Goal: Find contact information: Find contact information

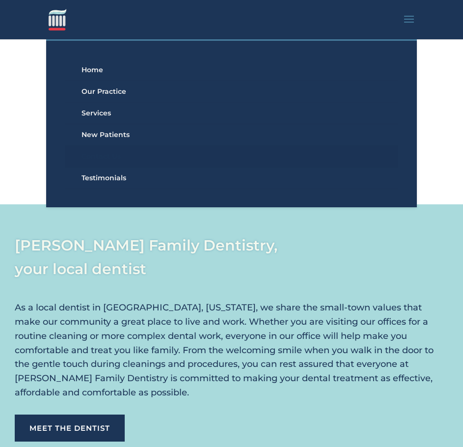
click at [107, 155] on link "Contact Us" at bounding box center [231, 157] width 333 height 22
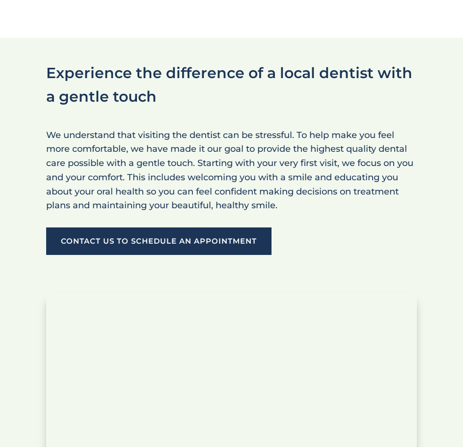
scroll to position [1283, 0]
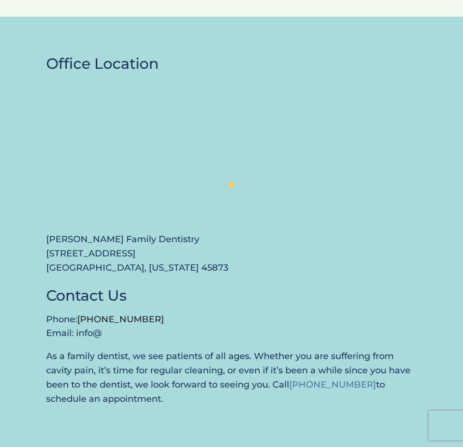
scroll to position [1274, 0]
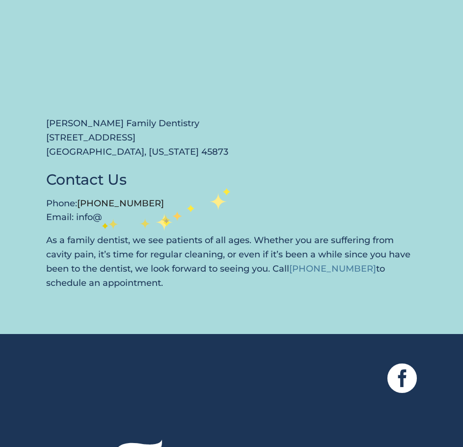
click at [102, 220] on p "Phone: (419) 594-3345 Email: info@" at bounding box center [231, 210] width 370 height 28
click at [90, 219] on p "Phone: (419) 594-3345 Email: info@" at bounding box center [231, 210] width 370 height 28
drag, startPoint x: 76, startPoint y: 216, endPoint x: 209, endPoint y: 219, distance: 132.6
click at [209, 219] on p "Phone: (419) 594-3345 Email: info@" at bounding box center [231, 210] width 370 height 28
click at [208, 215] on p "Phone: (419) 594-3345 Email: info@" at bounding box center [231, 210] width 370 height 28
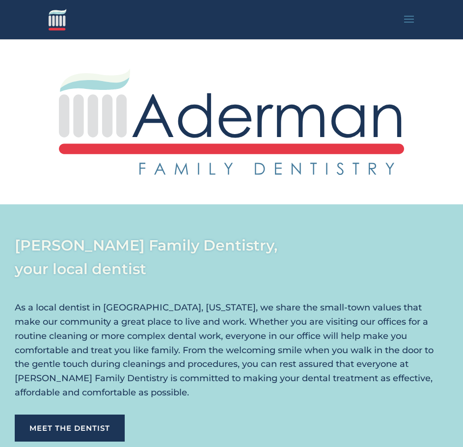
click at [405, 22] on span at bounding box center [409, 26] width 16 height 28
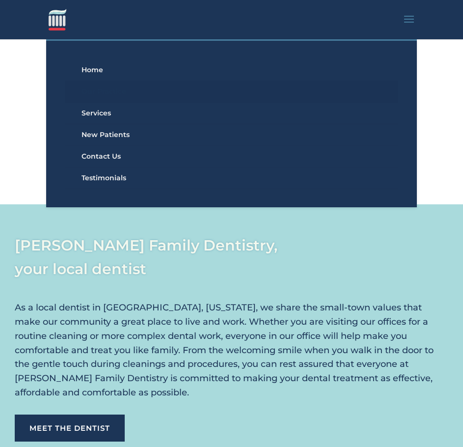
click at [109, 90] on link "Our Practice" at bounding box center [231, 92] width 333 height 22
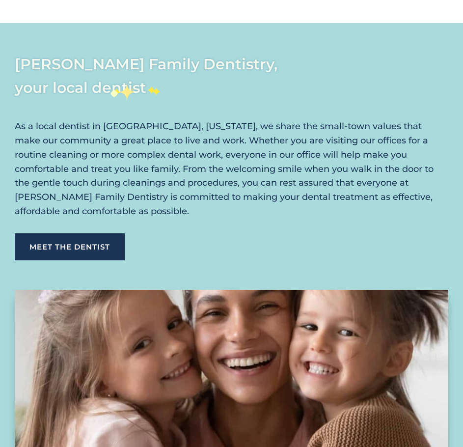
scroll to position [196, 0]
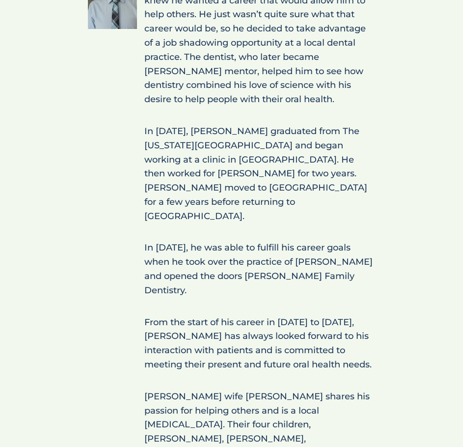
scroll to position [678, 0]
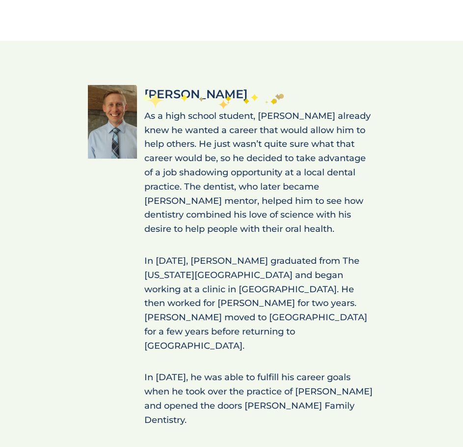
drag, startPoint x: 279, startPoint y: 89, endPoint x: 142, endPoint y: 92, distance: 136.6
click at [142, 92] on div "Dr. Andrew Aderman As a high school student, Dr. Aderman already knew he wanted…" at bounding box center [256, 363] width 238 height 556
copy span "Dr. Andrew Aderman"
